Goal: Download file/media

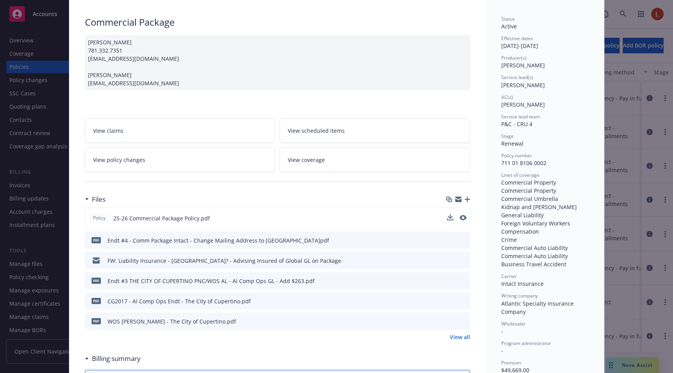
scroll to position [51, 0]
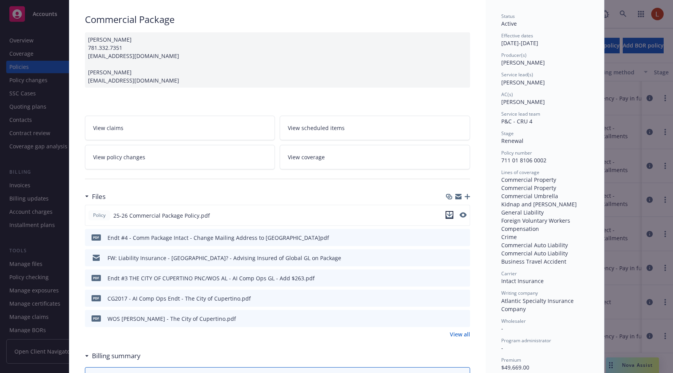
click at [450, 216] on icon "download file" at bounding box center [449, 215] width 6 height 6
